Goal: Obtain resource: Obtain resource

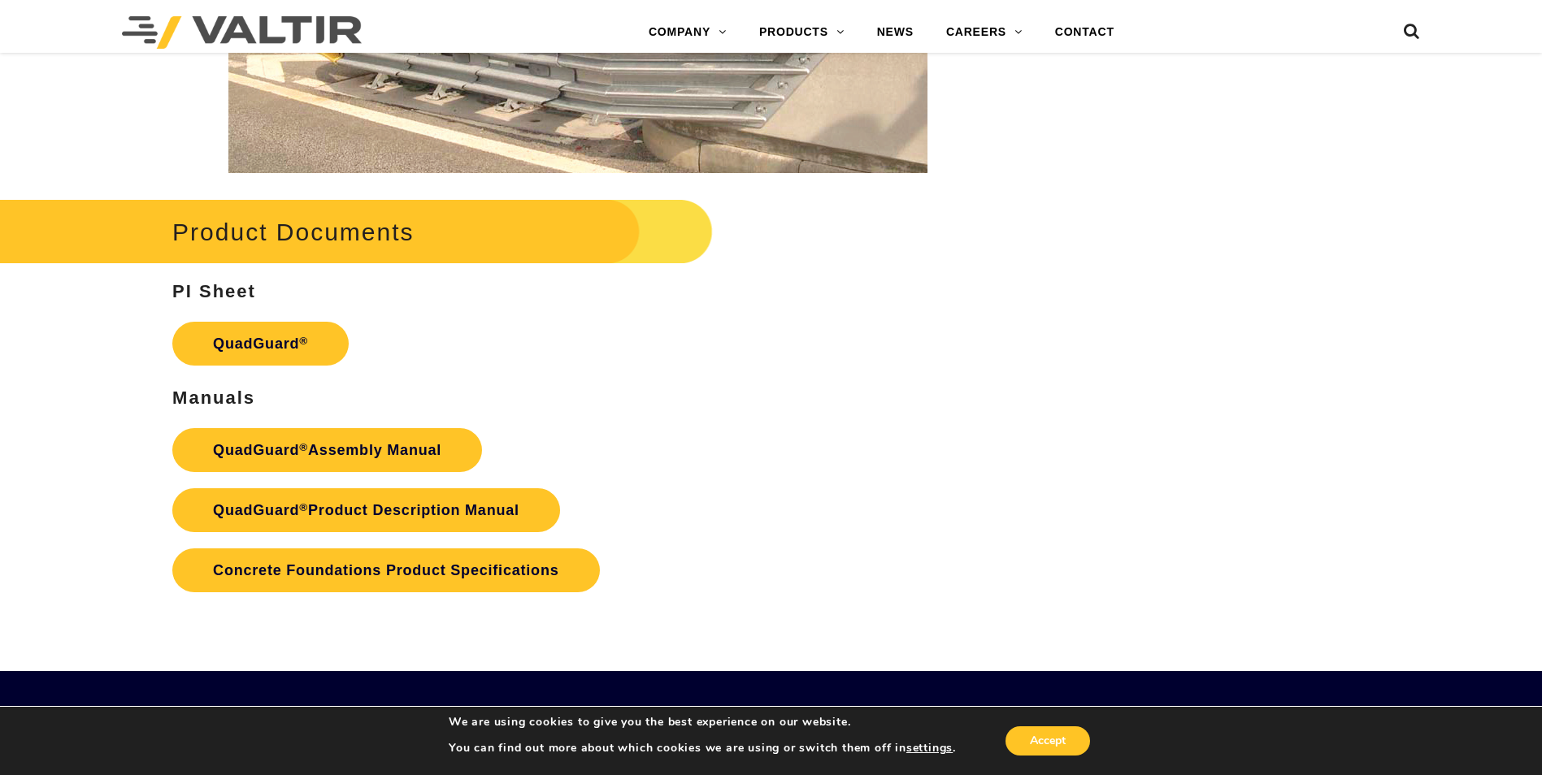
scroll to position [3170, 0]
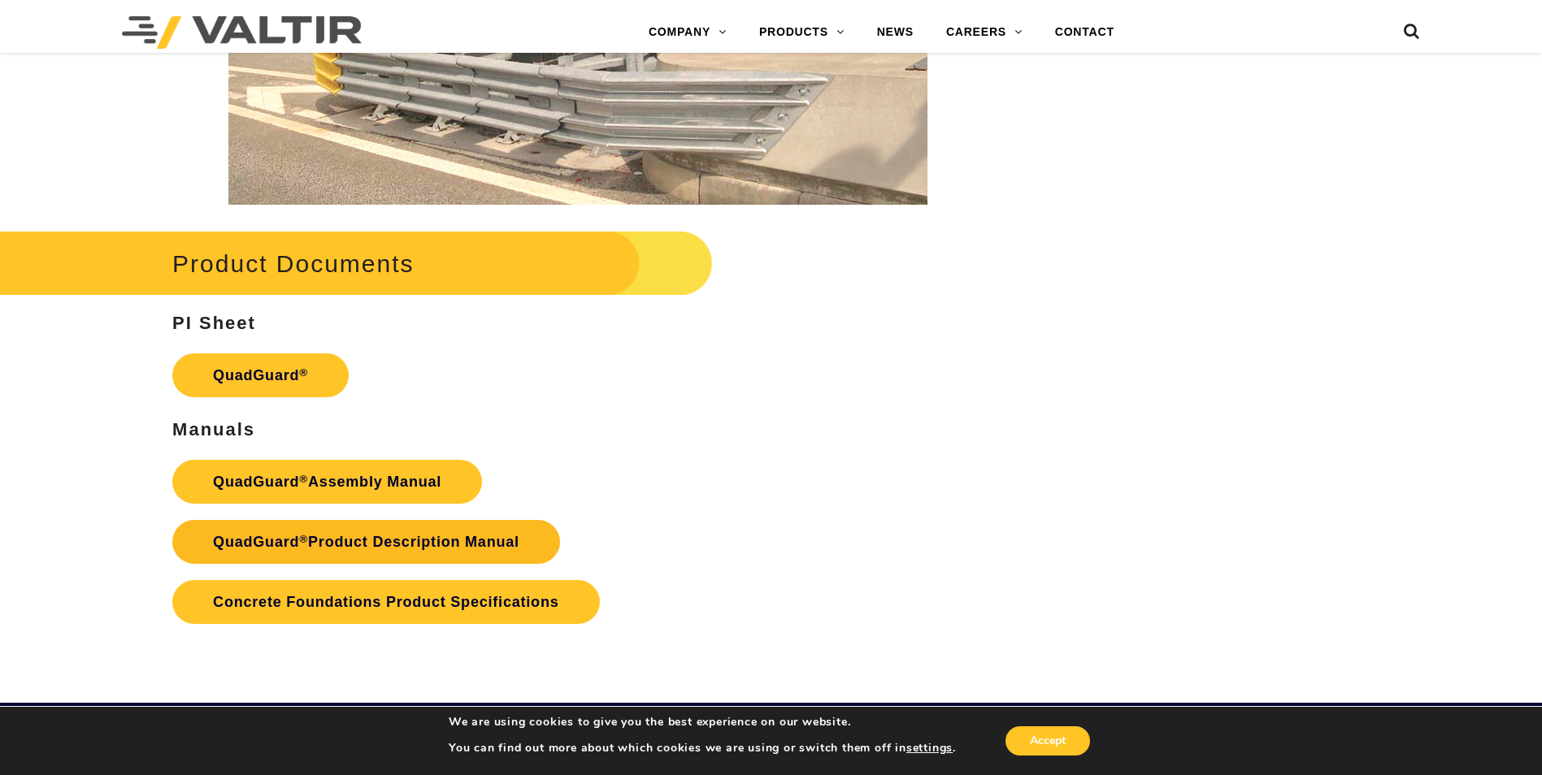
click at [416, 546] on link "QuadGuard ® Product Description Manual" at bounding box center [366, 542] width 388 height 44
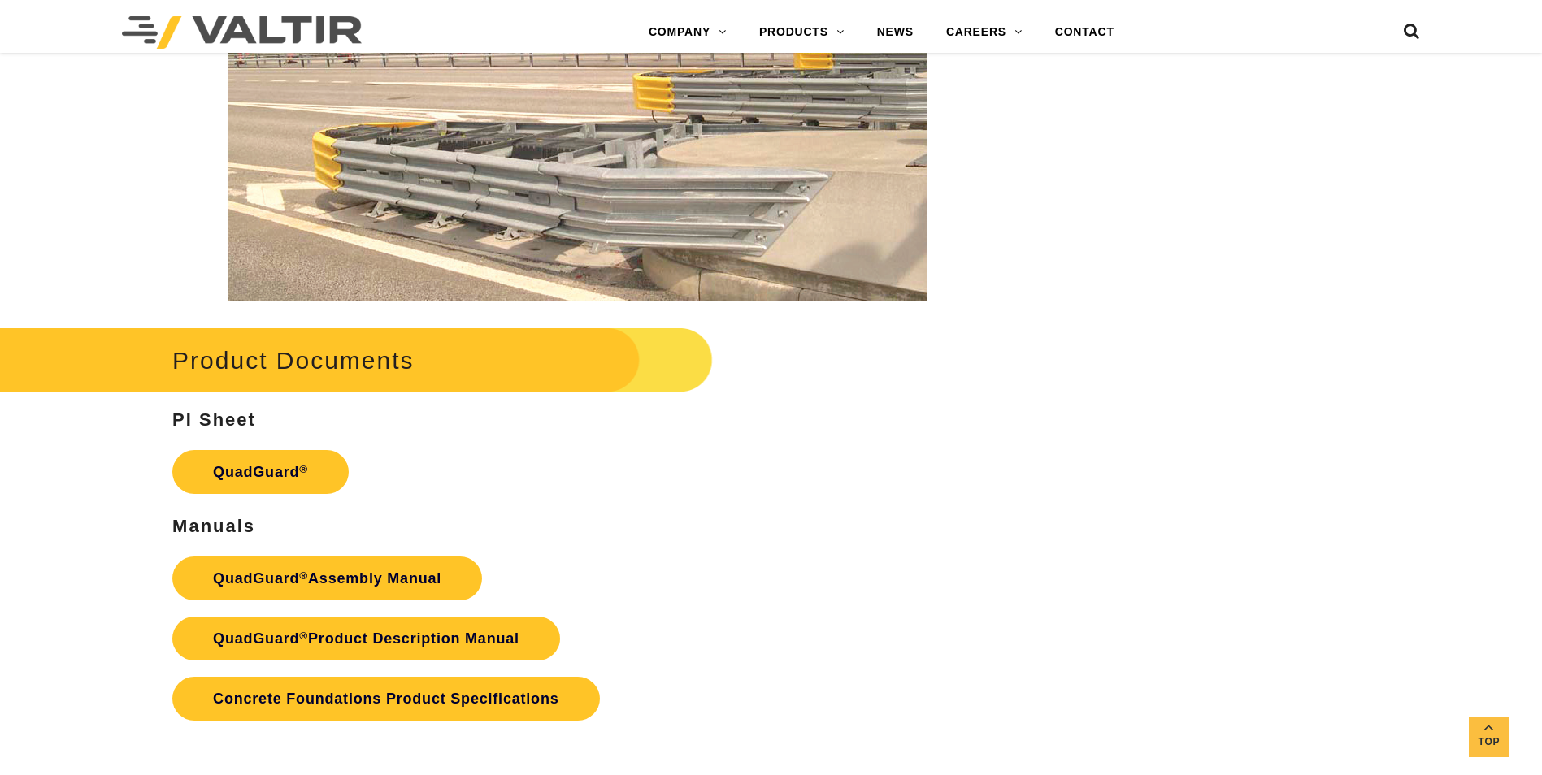
scroll to position [3170, 0]
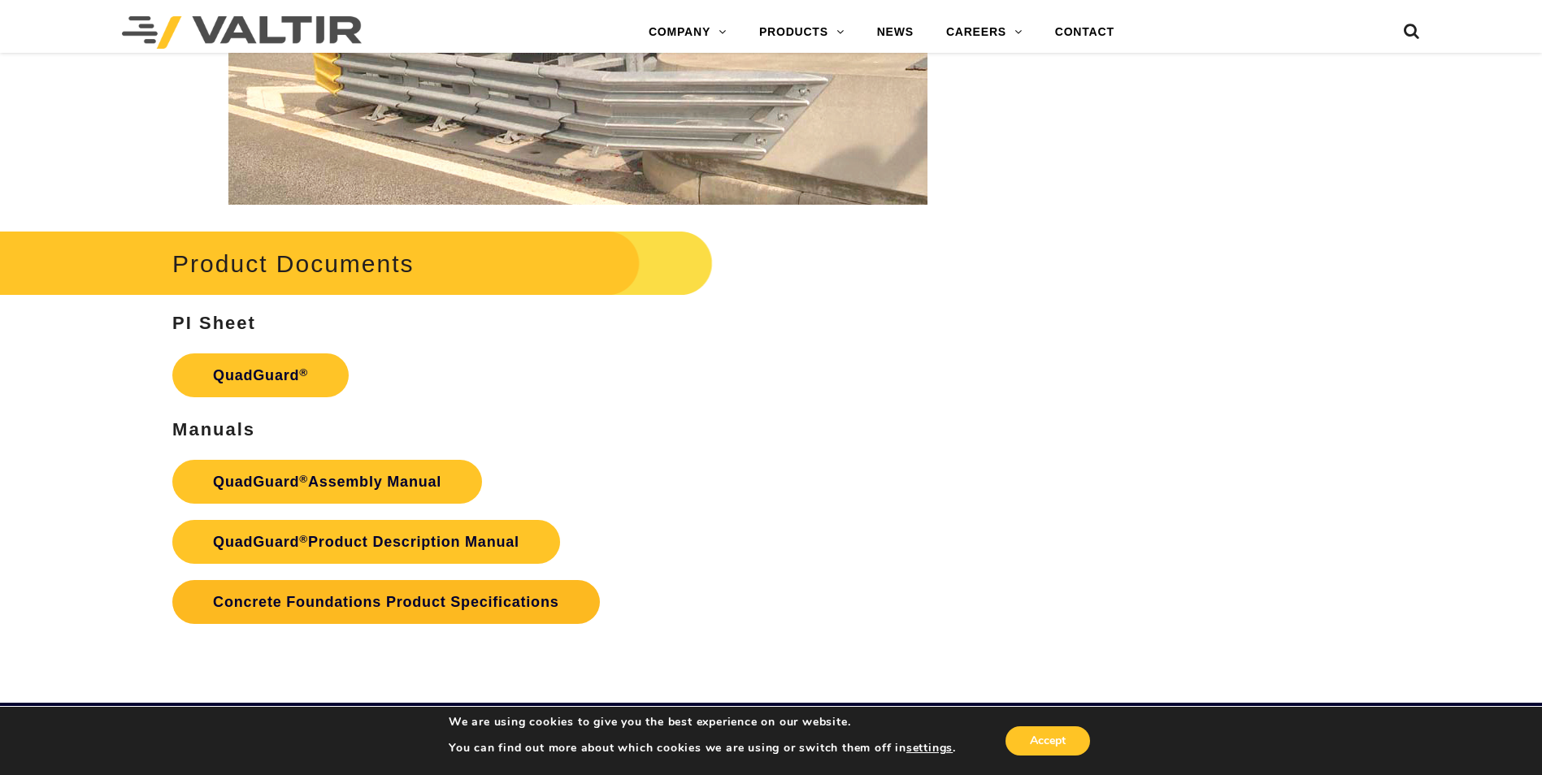
click at [362, 609] on link "Concrete Foundations Product Specifications" at bounding box center [385, 602] width 427 height 44
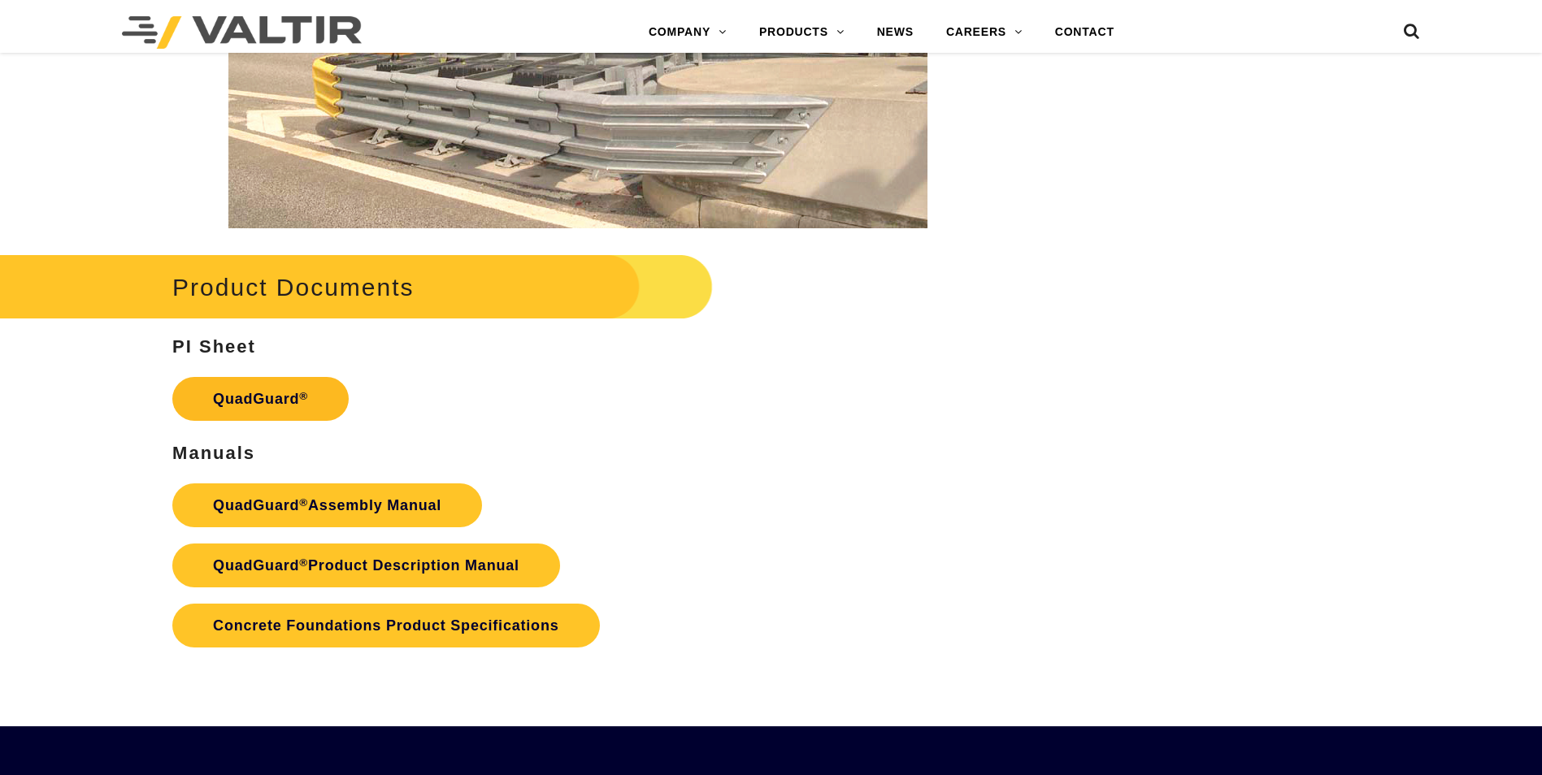
scroll to position [3170, 0]
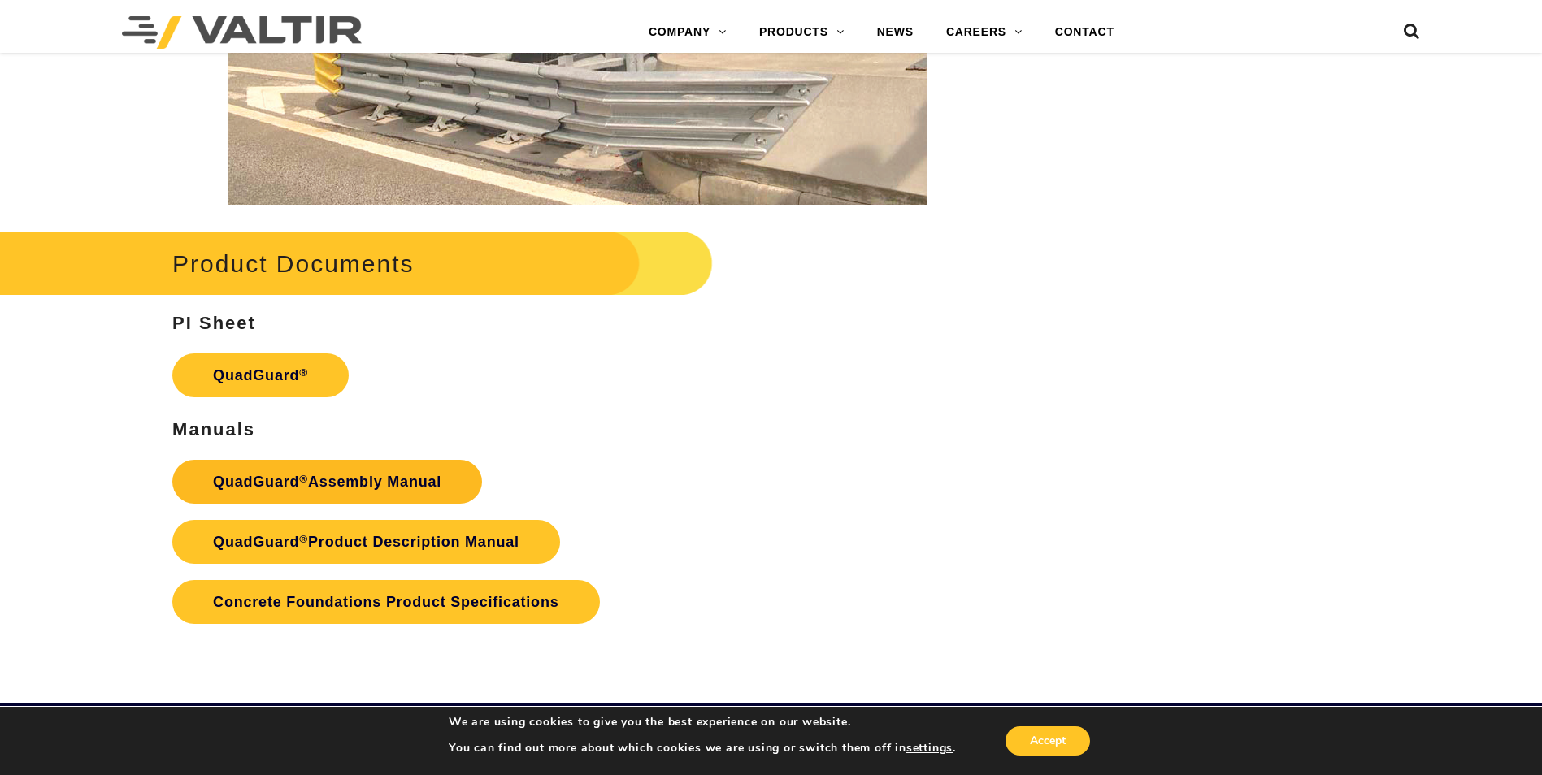
click at [357, 489] on link "QuadGuard ® Assembly Manual" at bounding box center [327, 482] width 310 height 44
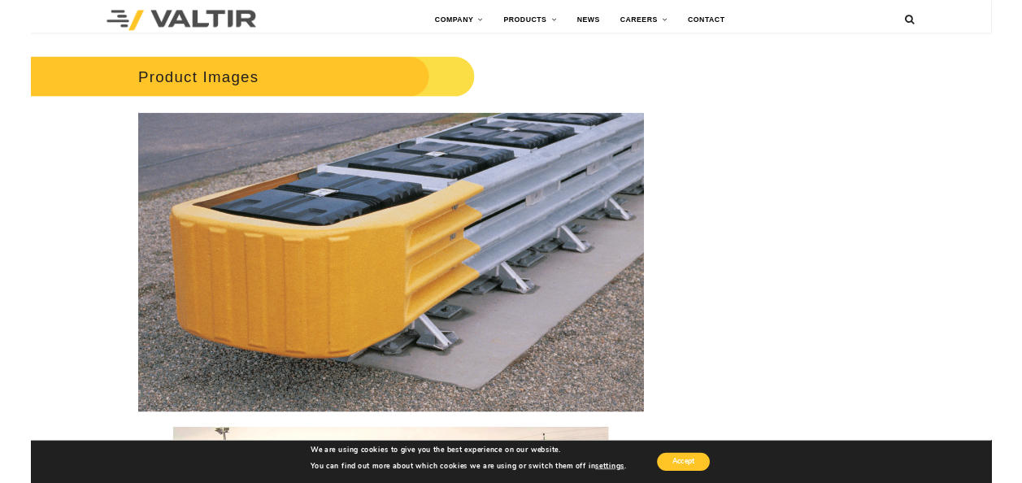
scroll to position [2032, 0]
